Goal: Transaction & Acquisition: Purchase product/service

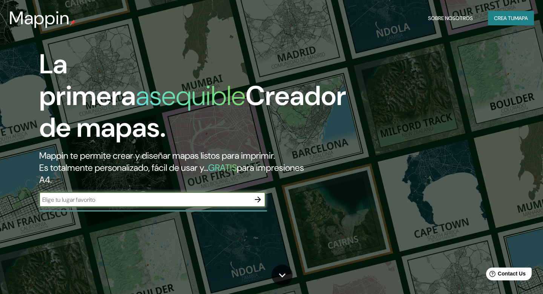
click at [80, 197] on input "text" at bounding box center [144, 199] width 211 height 9
type input "hemosillo sonora"
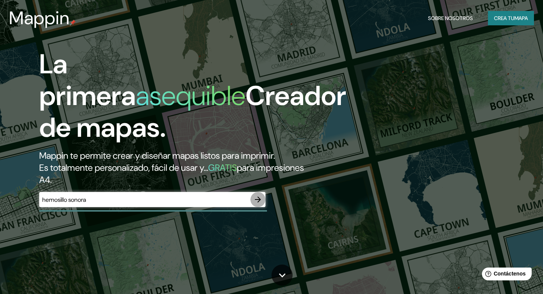
click at [258, 201] on icon "button" at bounding box center [258, 199] width 6 height 6
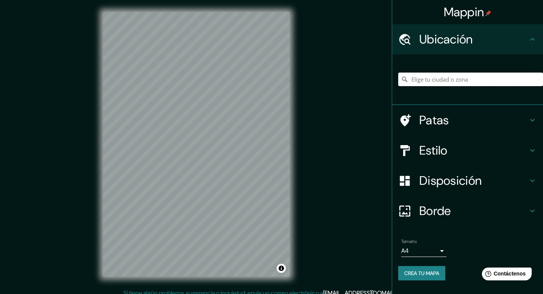
click at [455, 76] on input "Elige tu ciudad o zona" at bounding box center [470, 79] width 145 height 14
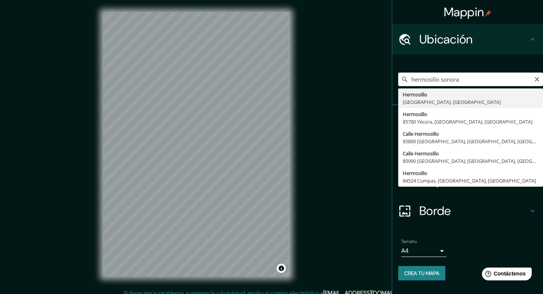
type input "Hermosillo, [GEOGRAPHIC_DATA], [GEOGRAPHIC_DATA]"
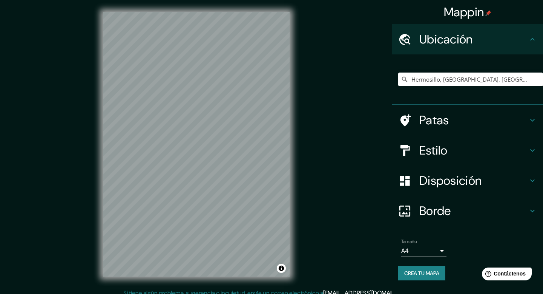
click at [478, 118] on h4 "Patas" at bounding box center [474, 119] width 109 height 15
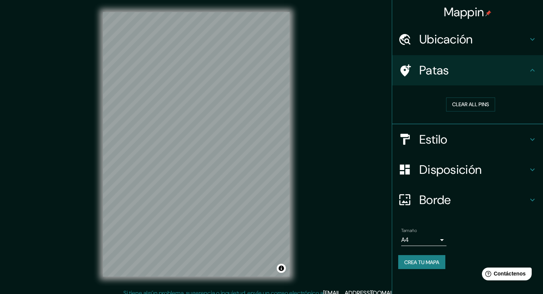
click at [493, 75] on h4 "Patas" at bounding box center [474, 70] width 109 height 15
click at [530, 74] on icon at bounding box center [532, 70] width 9 height 9
click at [533, 69] on icon at bounding box center [533, 70] width 5 height 3
click at [489, 102] on button "Clear all pins" at bounding box center [470, 104] width 49 height 14
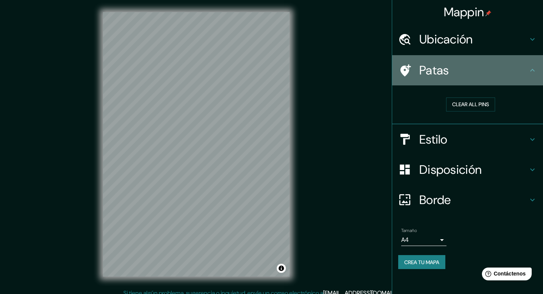
click at [508, 71] on h4 "Patas" at bounding box center [474, 70] width 109 height 15
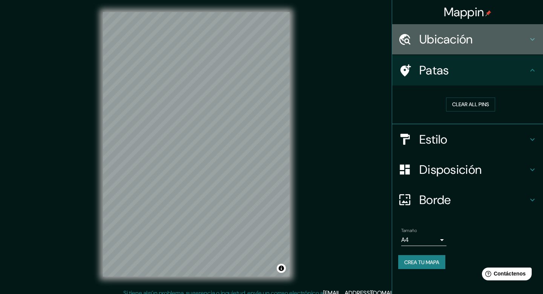
click at [504, 44] on h4 "Ubicación" at bounding box center [474, 39] width 109 height 15
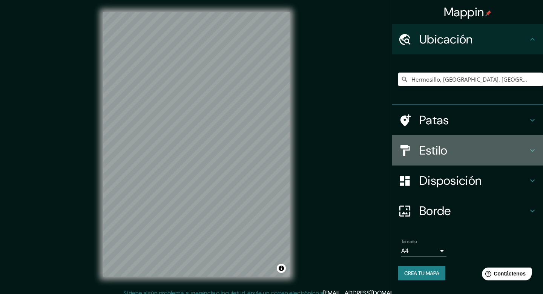
click at [491, 153] on h4 "Estilo" at bounding box center [474, 150] width 109 height 15
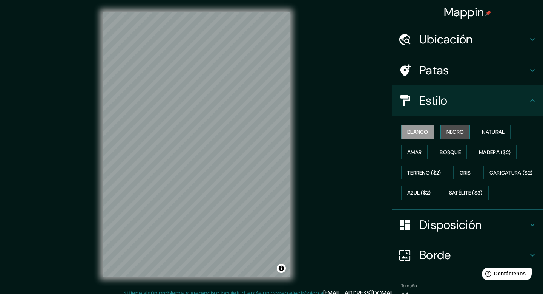
click at [449, 131] on font "Negro" at bounding box center [456, 131] width 18 height 7
click at [486, 129] on font "Natural" at bounding box center [493, 131] width 23 height 7
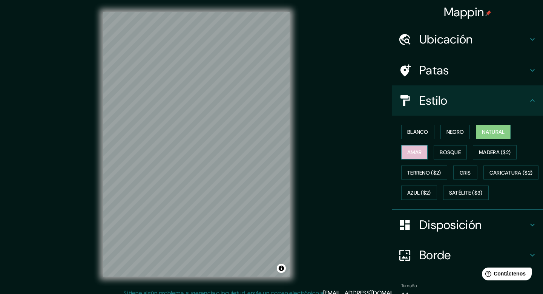
click at [423, 149] on button "Amar" at bounding box center [415, 152] width 26 height 14
click at [483, 125] on button "Natural" at bounding box center [493, 132] width 35 height 14
click at [421, 152] on font "Amar" at bounding box center [415, 152] width 14 height 7
click at [448, 152] on font "Bosque" at bounding box center [450, 152] width 21 height 7
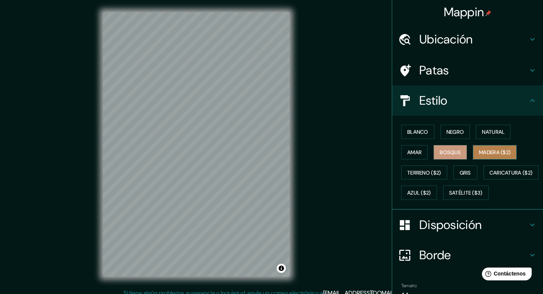
click at [481, 152] on font "Madera ($2)" at bounding box center [495, 152] width 32 height 7
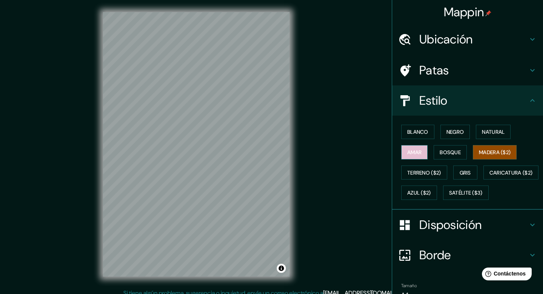
click at [413, 149] on font "Amar" at bounding box center [415, 152] width 14 height 7
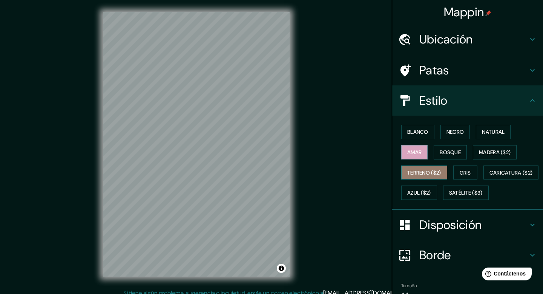
click at [415, 169] on font "Terreno ($2)" at bounding box center [425, 172] width 34 height 7
click at [466, 174] on font "Gris" at bounding box center [465, 172] width 11 height 7
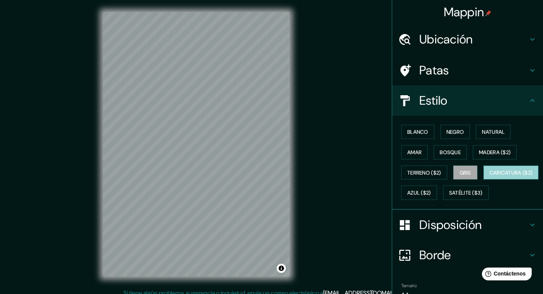
click at [490, 176] on font "Caricatura ($2)" at bounding box center [511, 172] width 43 height 7
click at [431, 190] on font "Azul ($2)" at bounding box center [420, 192] width 24 height 7
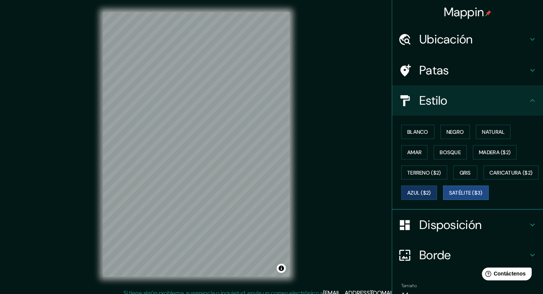
click at [449, 196] on font "Satélite ($3)" at bounding box center [466, 192] width 34 height 7
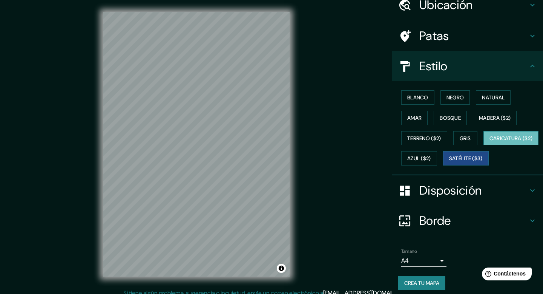
scroll to position [35, 0]
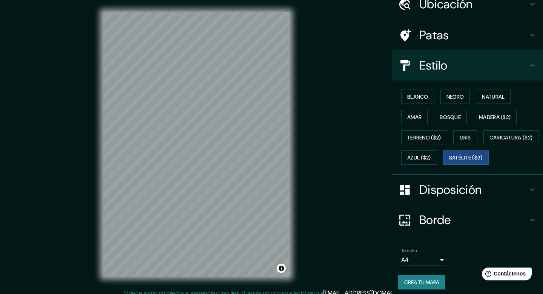
click at [333, 225] on div "Mappin Ubicación Hermosillo, [GEOGRAPHIC_DATA], [GEOGRAPHIC_DATA] Patas Estilo …" at bounding box center [271, 150] width 543 height 300
click at [490, 142] on font "Caricatura ($2)" at bounding box center [511, 137] width 43 height 10
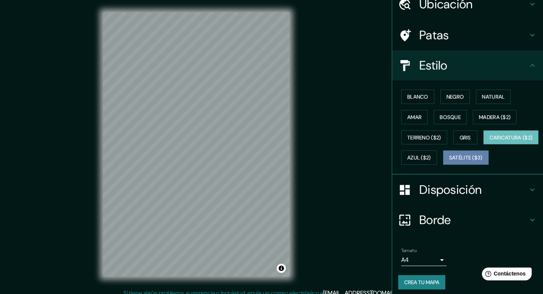
click at [449, 161] on font "Satélite ($3)" at bounding box center [466, 157] width 34 height 7
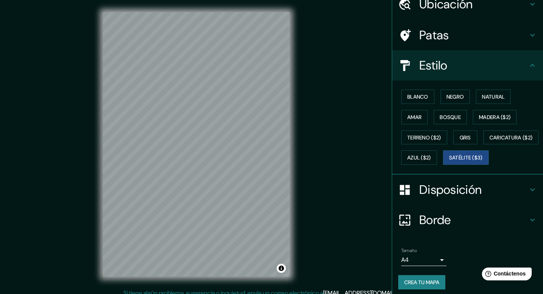
click at [77, 67] on div "Mappin Ubicación Hermosillo, [GEOGRAPHIC_DATA], [GEOGRAPHIC_DATA] Patas Estilo …" at bounding box center [271, 150] width 543 height 300
click at [427, 93] on font "Blanco" at bounding box center [418, 96] width 21 height 7
click at [455, 197] on font "Disposición" at bounding box center [451, 190] width 62 height 16
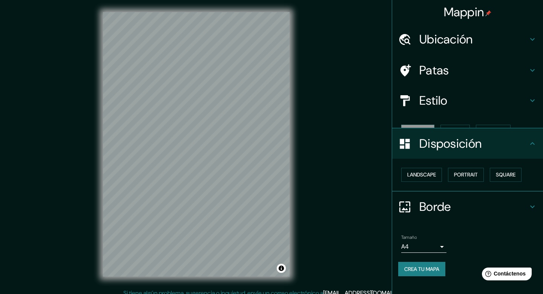
scroll to position [0, 0]
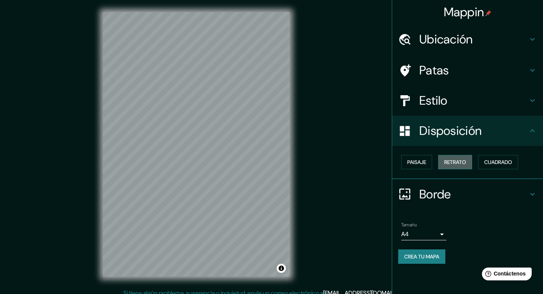
click at [458, 158] on font "Retrato" at bounding box center [456, 161] width 22 height 7
click at [423, 157] on font "Paisaje" at bounding box center [417, 162] width 19 height 10
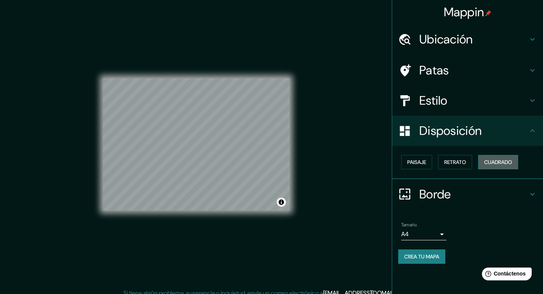
click at [501, 157] on font "Cuadrado" at bounding box center [499, 162] width 28 height 10
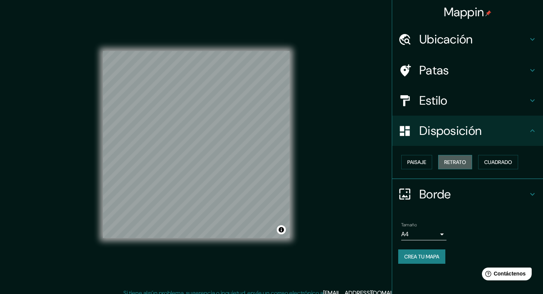
click at [466, 160] on font "Retrato" at bounding box center [456, 161] width 22 height 7
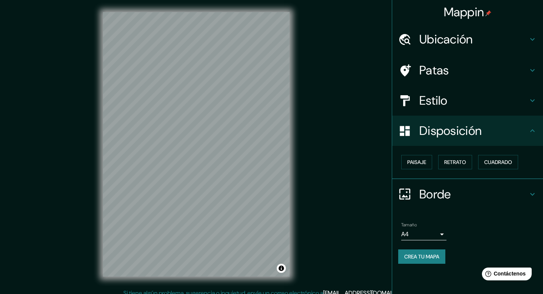
scroll to position [7, 0]
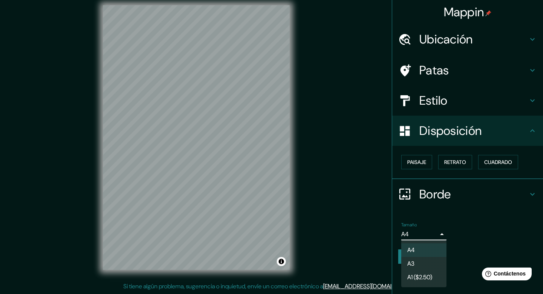
click at [435, 232] on body "Mappin Ubicación Hermosillo, [GEOGRAPHIC_DATA], [GEOGRAPHIC_DATA] Patas Estilo …" at bounding box center [271, 140] width 543 height 294
click at [483, 233] on div at bounding box center [271, 147] width 543 height 294
